Goal: Browse casually

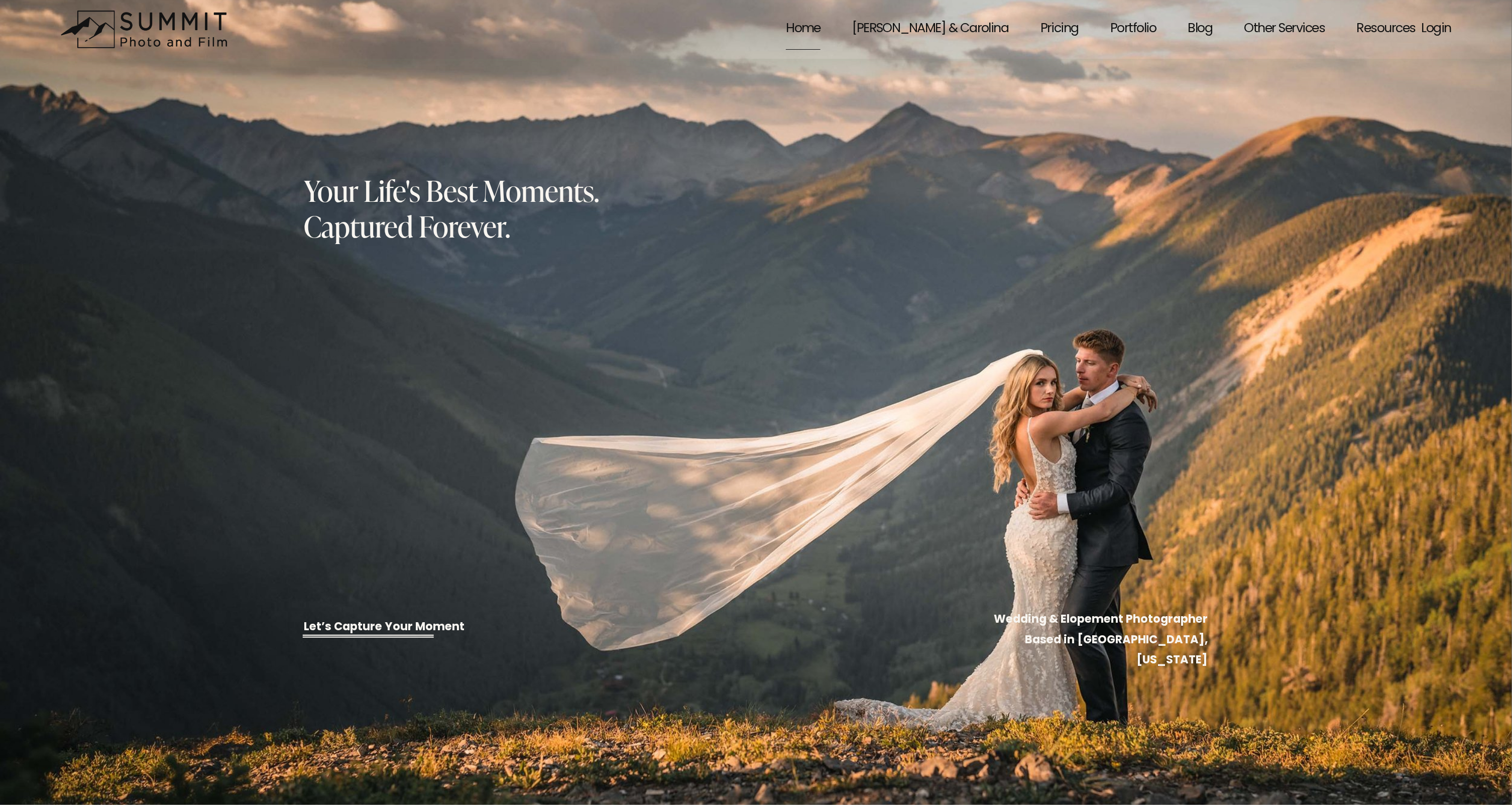
click at [1001, 133] on div "Your Life's Best Moments. Captured Forever. Let’s Capture Your Moment Wedding &…" at bounding box center [756, 428] width 1512 height 857
